Goal: Find specific page/section: Find specific page/section

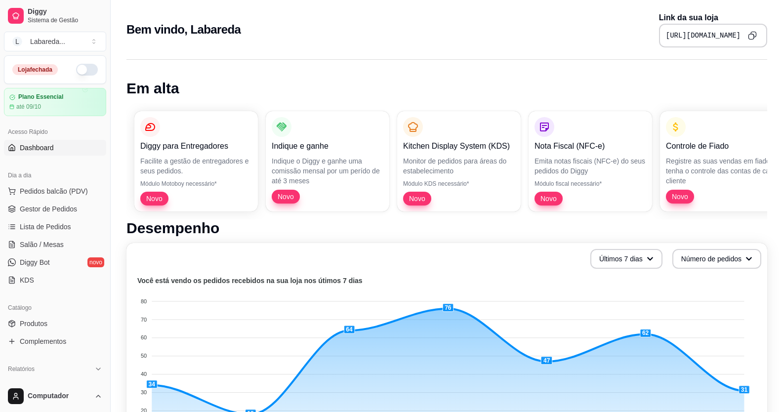
click at [81, 60] on div "Loja fechada" at bounding box center [54, 70] width 101 height 28
click at [81, 72] on button "button" at bounding box center [87, 70] width 22 height 12
click at [48, 191] on span "Pedidos balcão (PDV)" at bounding box center [54, 191] width 68 height 10
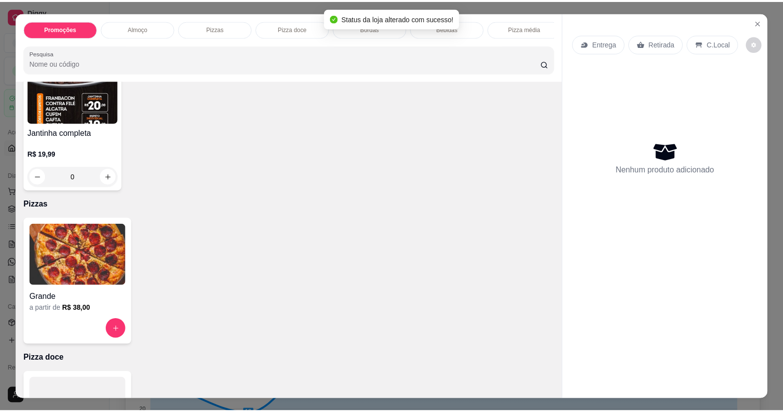
scroll to position [346, 0]
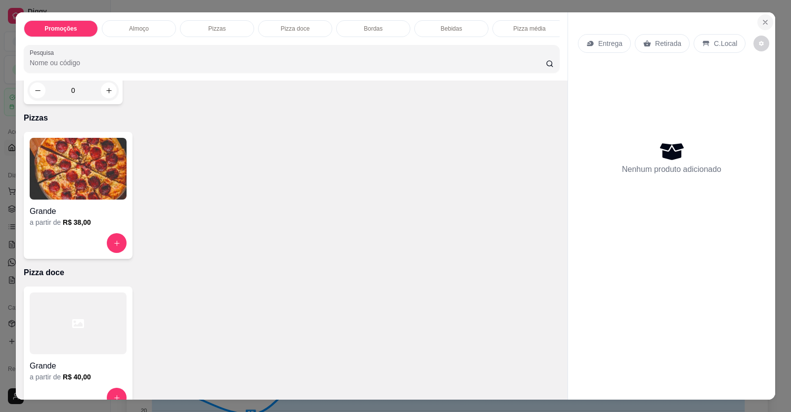
click at [761, 23] on icon "Close" at bounding box center [765, 22] width 8 height 8
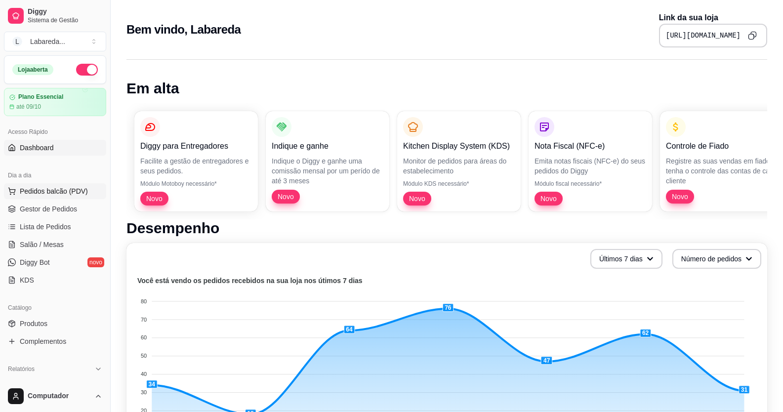
click at [34, 191] on span "Pedidos balcão (PDV)" at bounding box center [54, 191] width 68 height 10
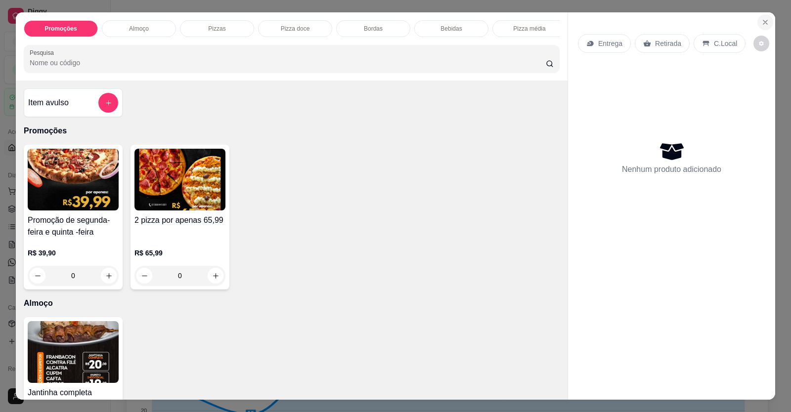
click at [763, 21] on icon "Close" at bounding box center [765, 22] width 4 height 4
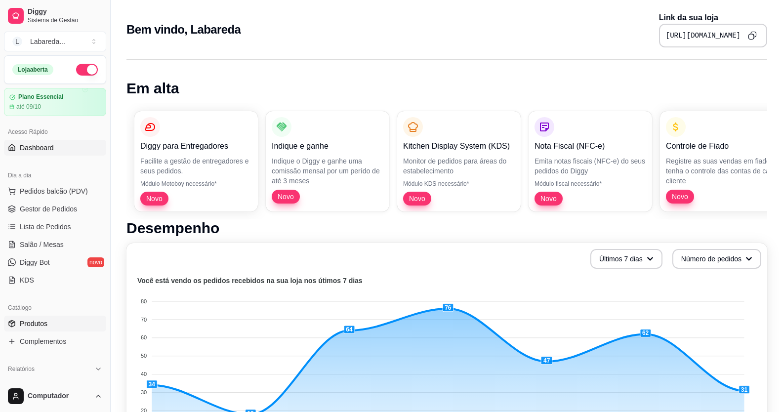
click at [53, 329] on link "Produtos" at bounding box center [55, 324] width 102 height 16
